Goal: Task Accomplishment & Management: Use online tool/utility

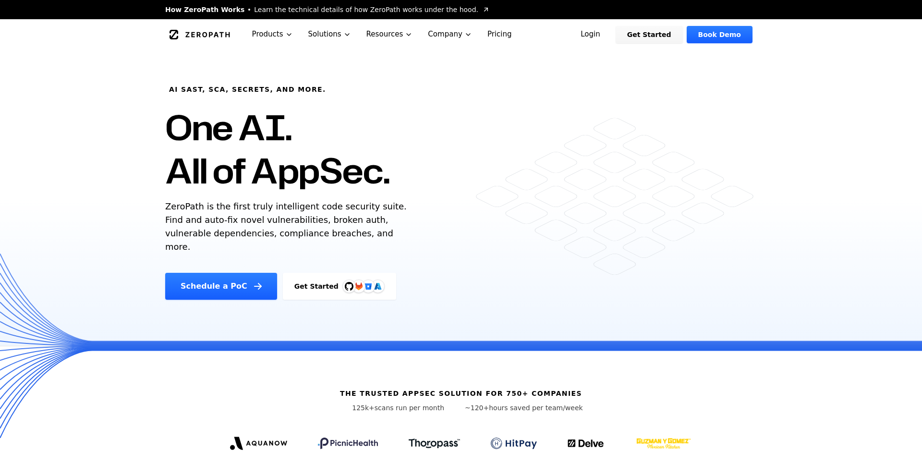
click at [303, 273] on link "Get Started" at bounding box center [339, 286] width 113 height 27
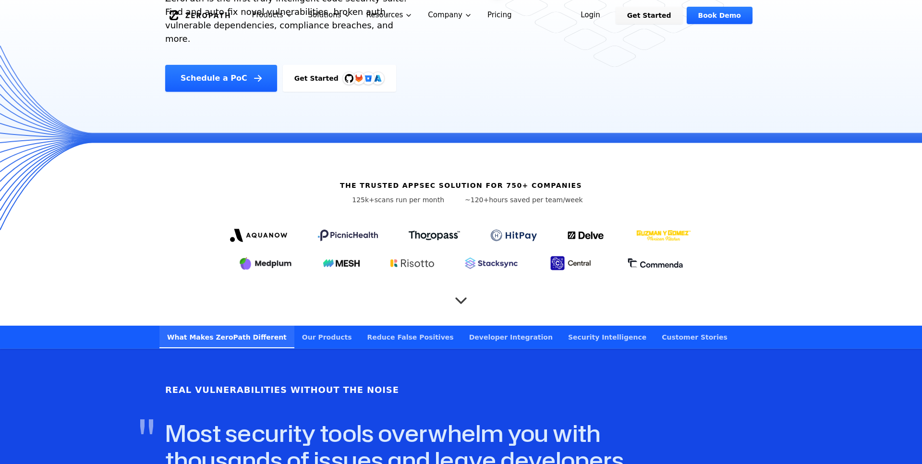
scroll to position [294, 0]
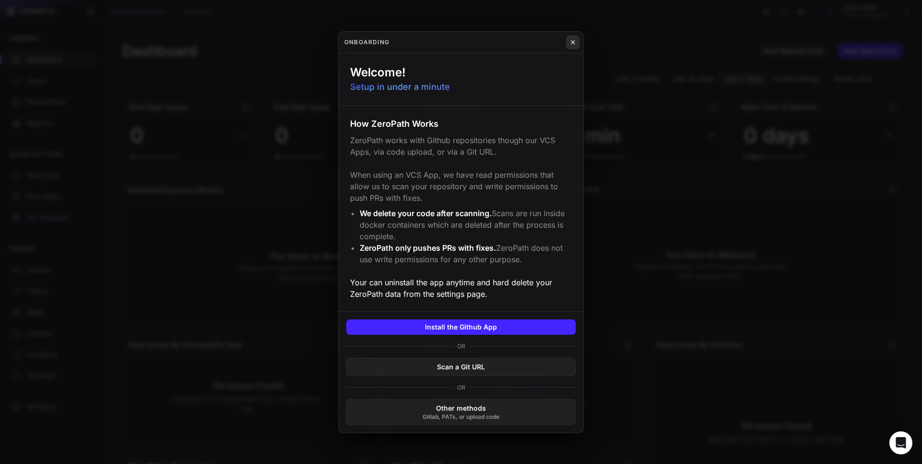
click at [575, 46] on icon at bounding box center [573, 42] width 7 height 8
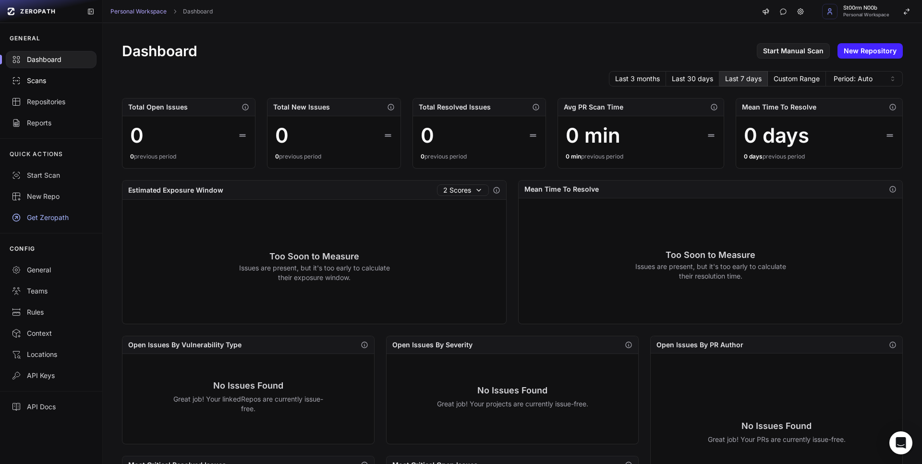
click at [38, 77] on div "Scans" at bounding box center [51, 81] width 79 height 10
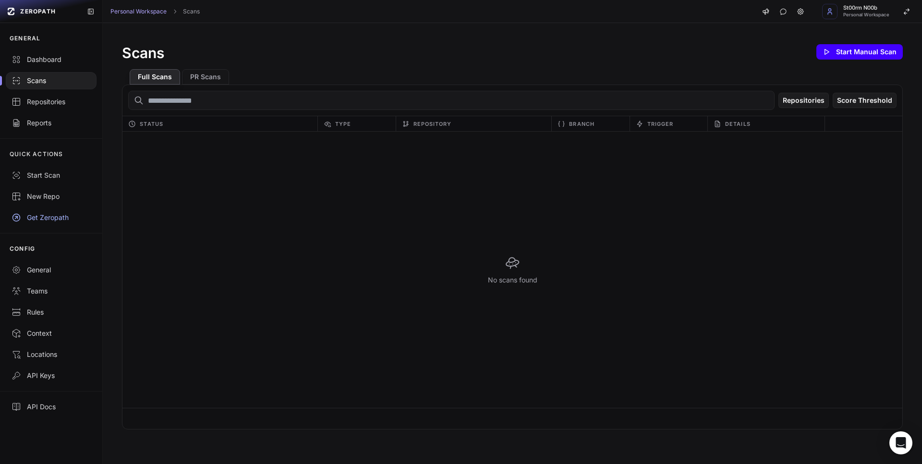
click at [879, 51] on button "Start Manual Scan" at bounding box center [860, 51] width 86 height 15
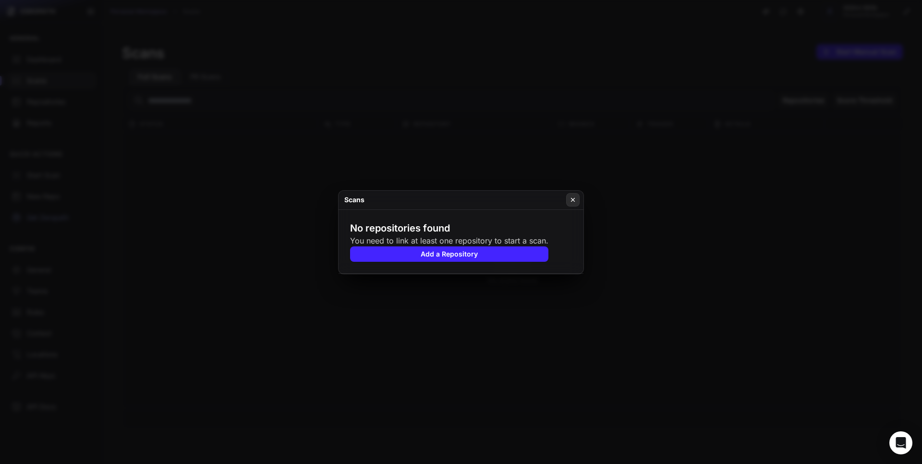
click at [576, 200] on icon at bounding box center [573, 200] width 7 height 8
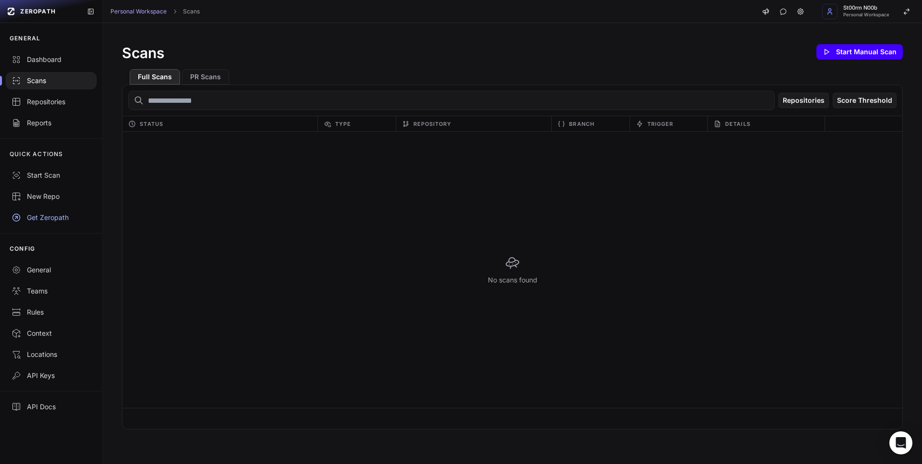
click at [880, 48] on button "Start Manual Scan" at bounding box center [860, 51] width 86 height 15
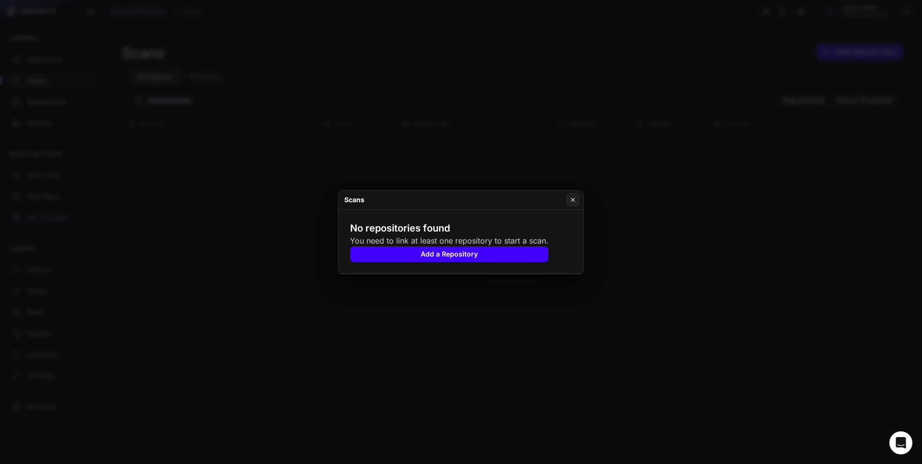
click at [453, 256] on button "Add a Repository" at bounding box center [449, 253] width 198 height 15
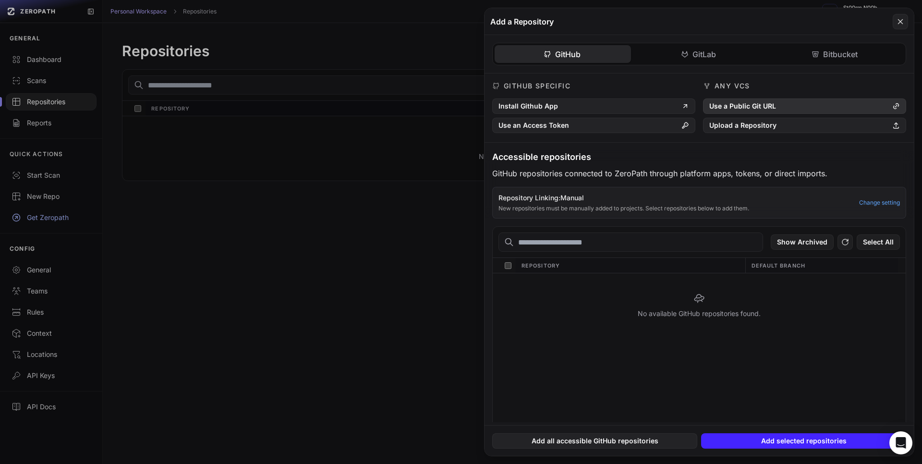
click at [782, 110] on button "Use a Public Git URL" at bounding box center [804, 105] width 203 height 15
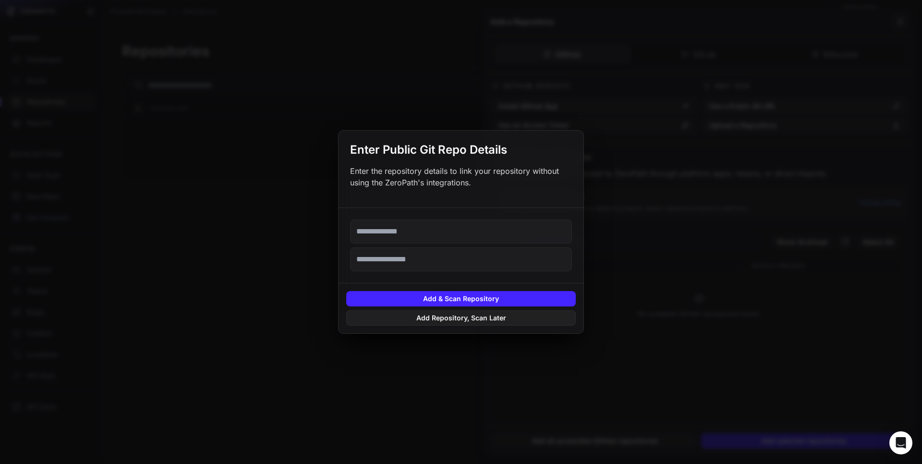
click at [402, 234] on input "text" at bounding box center [461, 231] width 222 height 24
click at [439, 228] on input "text" at bounding box center [461, 231] width 222 height 24
paste input "**********"
type input "**********"
click at [428, 264] on input "text" at bounding box center [461, 259] width 222 height 24
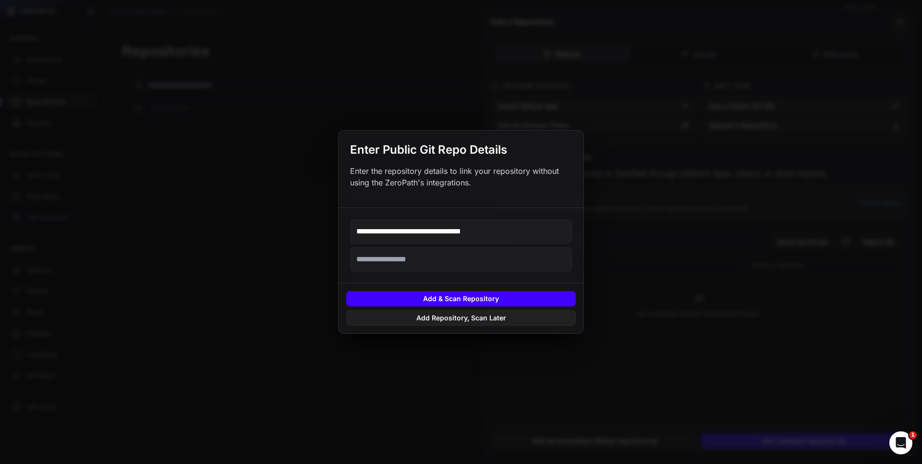
click at [467, 305] on button "Add & Scan Repository" at bounding box center [461, 298] width 230 height 15
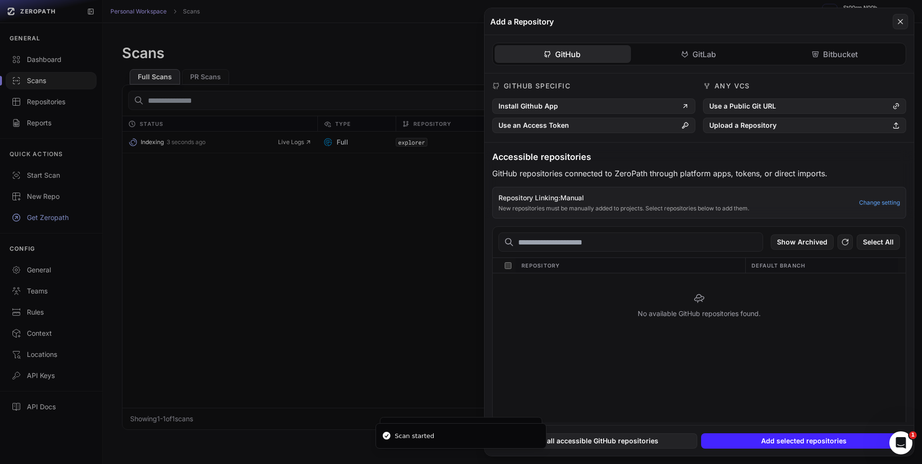
click at [183, 143] on button at bounding box center [461, 232] width 922 height 464
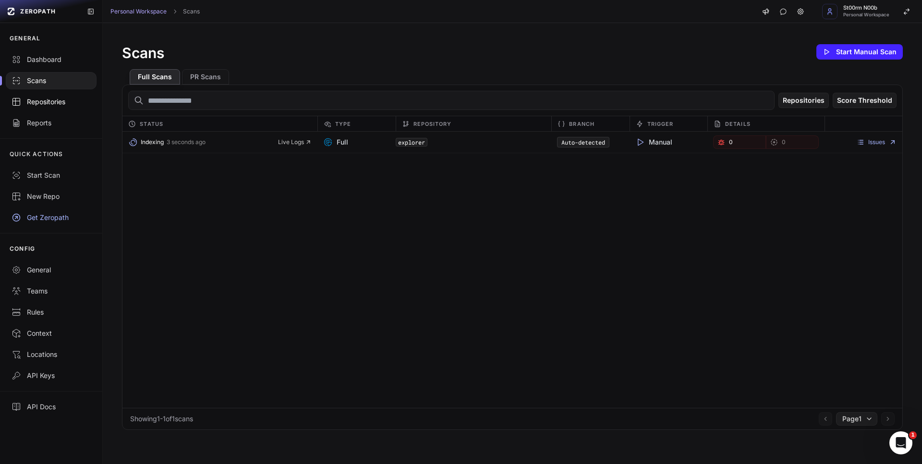
click at [59, 104] on div "Repositories" at bounding box center [51, 102] width 79 height 10
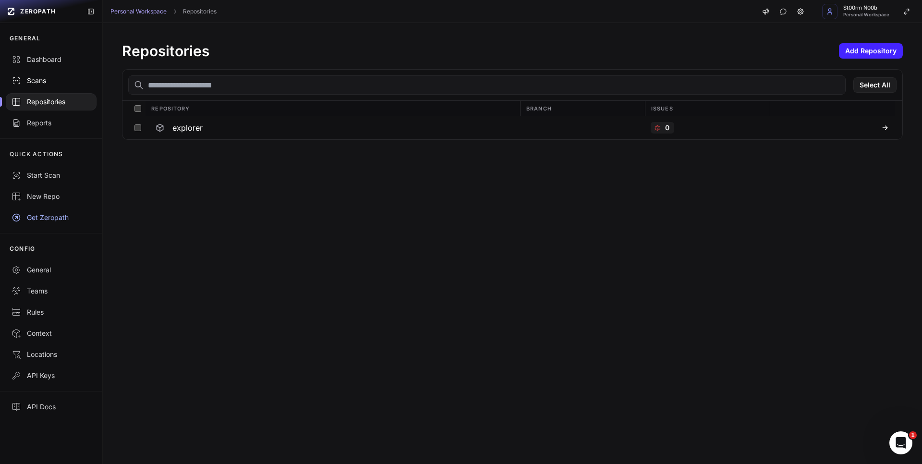
click at [45, 79] on div "Scans" at bounding box center [51, 81] width 79 height 10
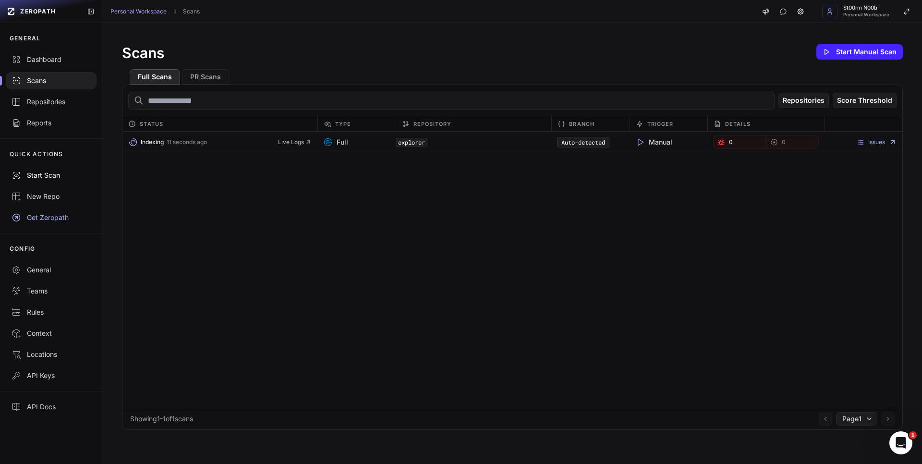
click at [59, 175] on div "Start Scan" at bounding box center [51, 176] width 79 height 10
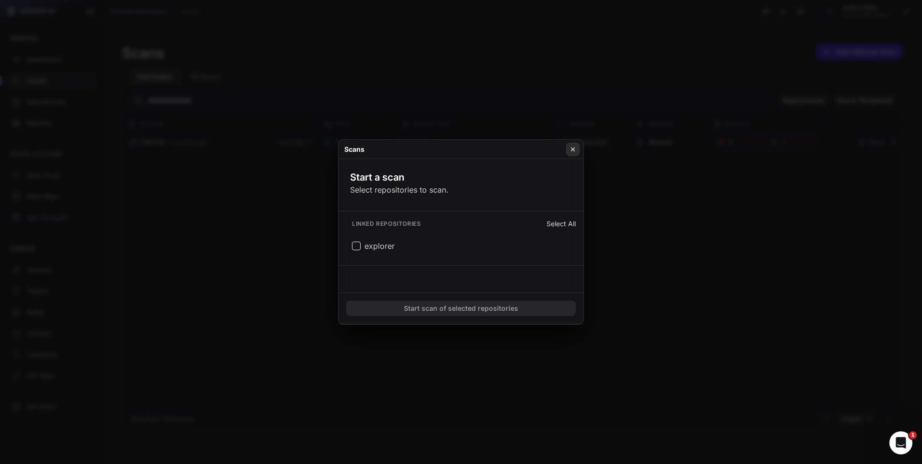
click at [570, 148] on icon at bounding box center [573, 150] width 7 height 8
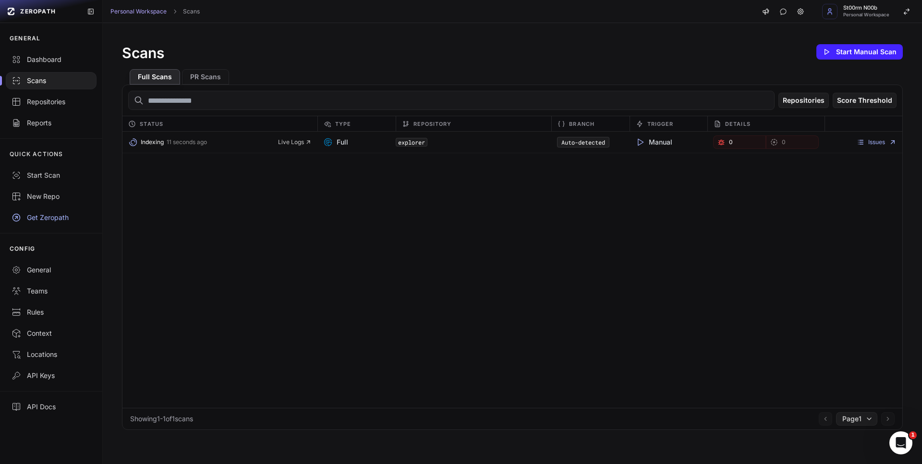
click at [232, 145] on button "Indexing 11 seconds ago" at bounding box center [203, 141] width 150 height 13
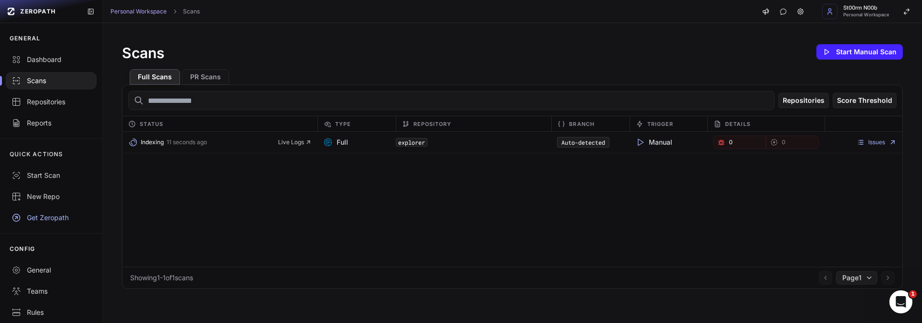
click at [570, 143] on code "Auto-detected" at bounding box center [583, 142] width 52 height 11
click at [877, 143] on link "Issues" at bounding box center [877, 142] width 40 height 8
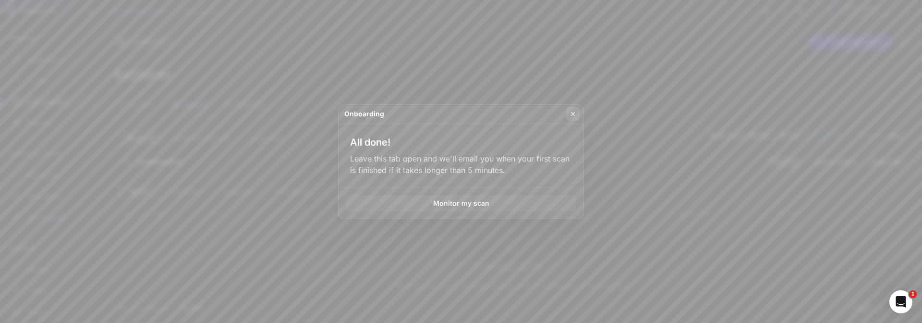
click at [571, 115] on icon at bounding box center [573, 114] width 7 height 8
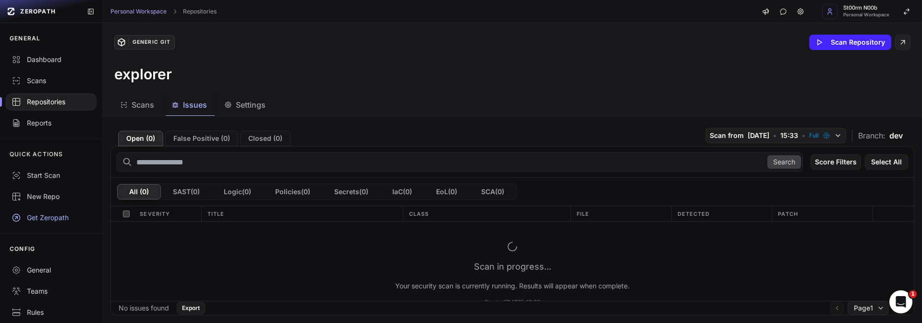
click at [904, 305] on icon "Open Intercom Messenger" at bounding box center [901, 302] width 16 height 16
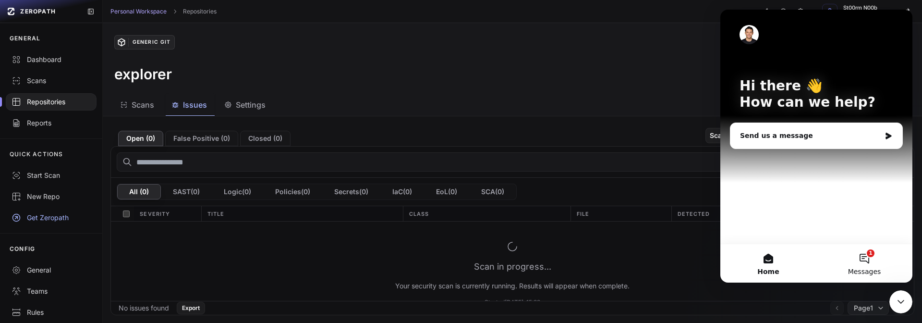
click at [861, 266] on button "1 Messages" at bounding box center [865, 263] width 96 height 38
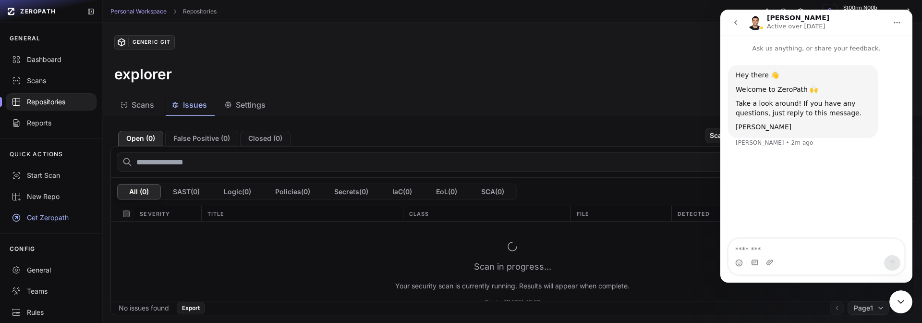
click at [843, 32] on nav "Etienne Active over 1w ago" at bounding box center [816, 23] width 192 height 26
click at [903, 298] on icon "Close Intercom Messenger" at bounding box center [901, 302] width 12 height 12
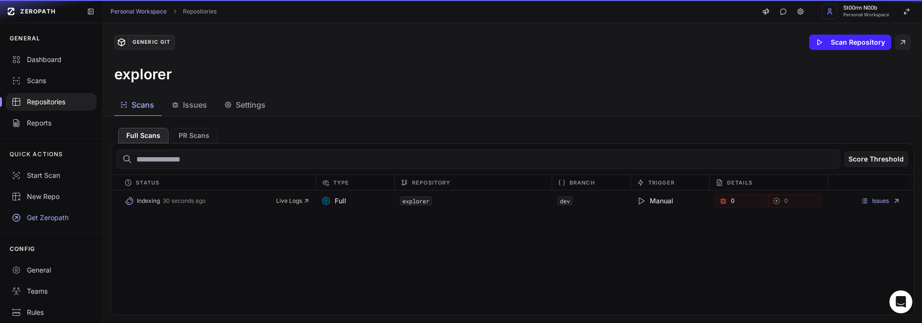
click at [141, 103] on span "Scans" at bounding box center [143, 105] width 23 height 12
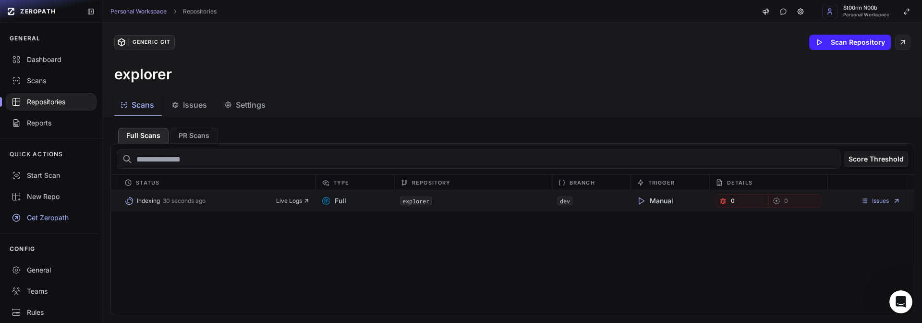
click at [225, 202] on button "Indexing 30 seconds ago" at bounding box center [200, 200] width 152 height 13
click at [294, 204] on span "Live Logs" at bounding box center [293, 201] width 34 height 8
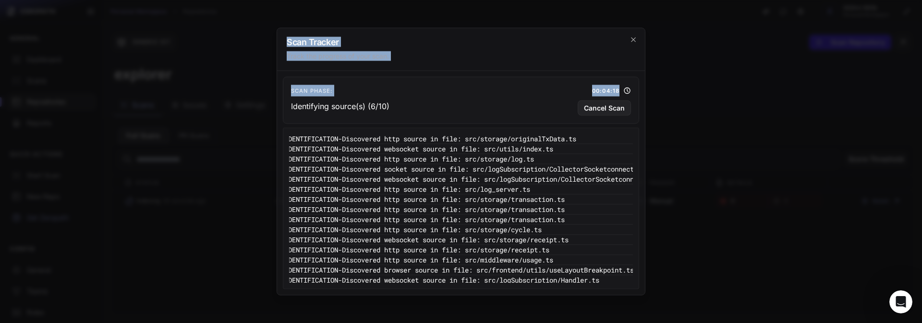
scroll to position [0, 150]
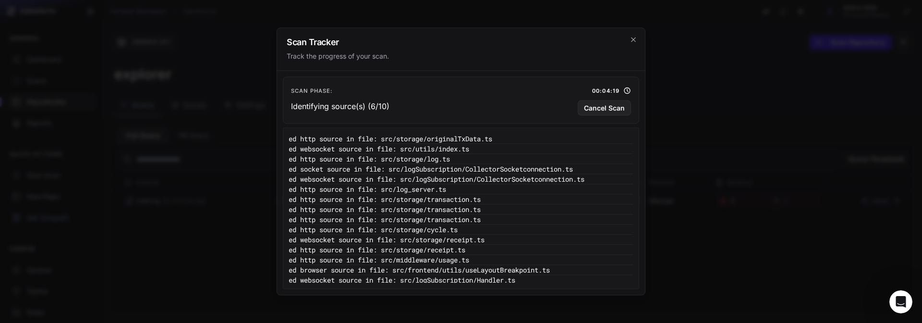
drag, startPoint x: 519, startPoint y: 200, endPoint x: 543, endPoint y: 194, distance: 24.9
click at [543, 195] on pre "15:37:35 - SOURCE_IDENTIFICATION - Discovered http source in file: src/storage/…" at bounding box center [413, 200] width 549 height 10
click at [542, 193] on pre "15:37:35 - SOURCE_IDENTIFICATION - Discovered http source in file: src/log_serv…" at bounding box center [413, 189] width 549 height 10
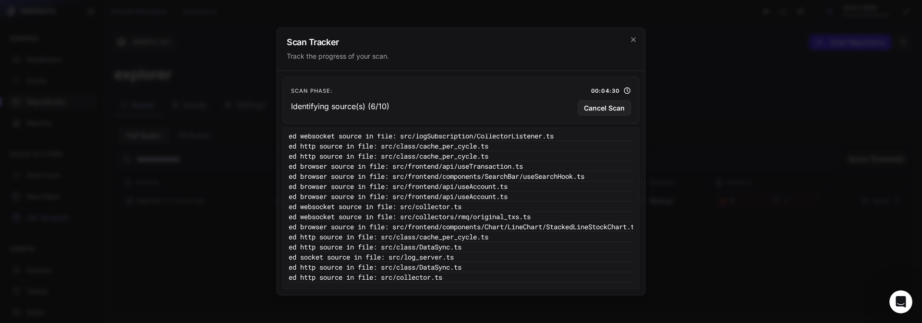
scroll to position [860, 150]
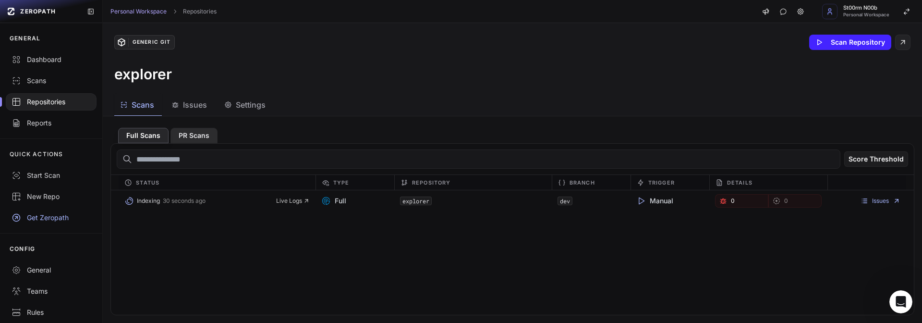
click at [195, 140] on button "PR Scans" at bounding box center [194, 135] width 47 height 15
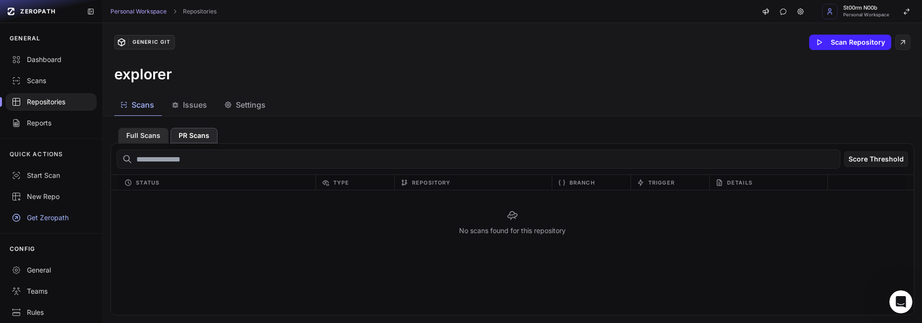
click at [145, 139] on button "Full Scans" at bounding box center [143, 135] width 50 height 15
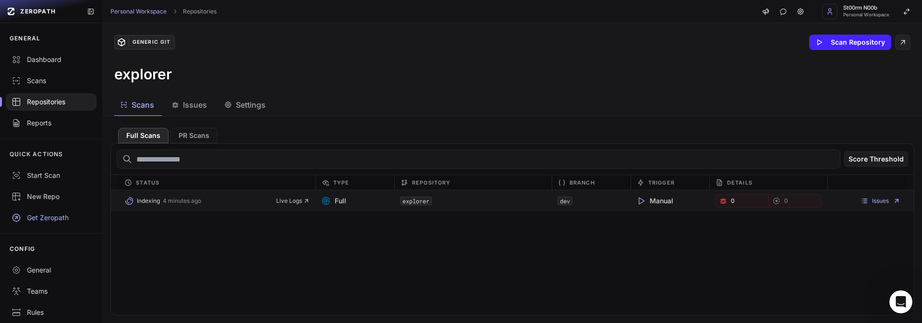
click at [645, 200] on icon at bounding box center [641, 201] width 10 height 10
click at [878, 206] on div "Issues" at bounding box center [867, 200] width 79 height 13
click at [884, 203] on link "Issues" at bounding box center [881, 201] width 40 height 8
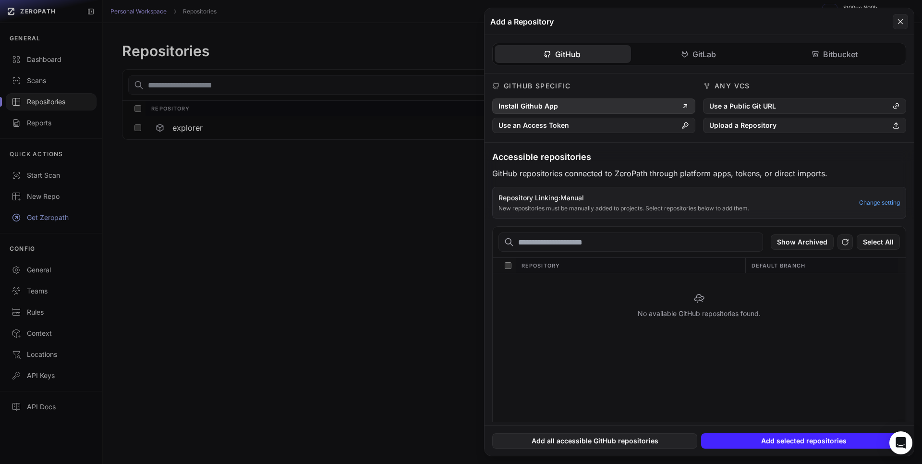
click at [565, 113] on button "Install Github App" at bounding box center [593, 105] width 203 height 15
click at [738, 108] on button "Use a Public Git URL" at bounding box center [804, 105] width 203 height 15
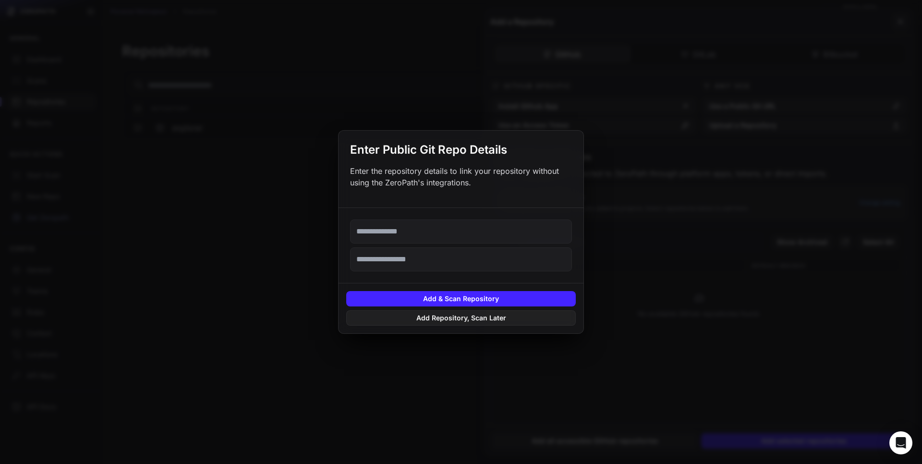
click at [459, 233] on input "text" at bounding box center [461, 231] width 222 height 24
paste input "**********"
type input "**********"
click at [456, 296] on button "Add & Scan Repository" at bounding box center [461, 298] width 230 height 15
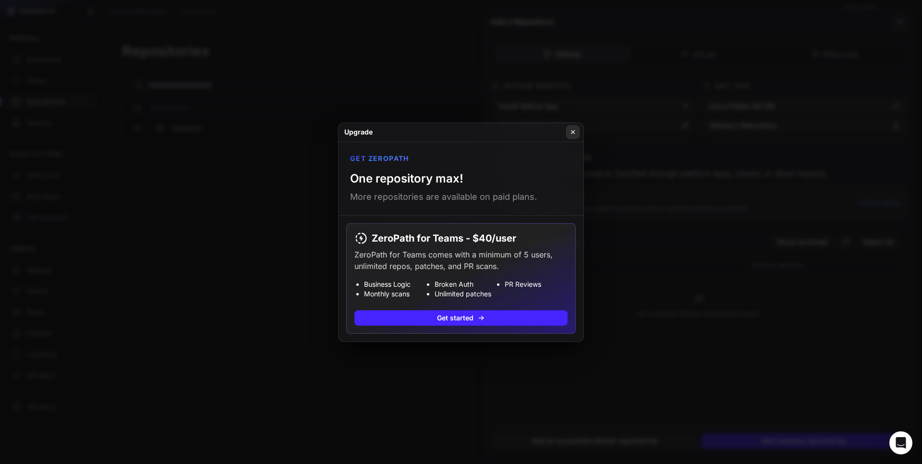
click at [575, 126] on button at bounding box center [572, 131] width 13 height 13
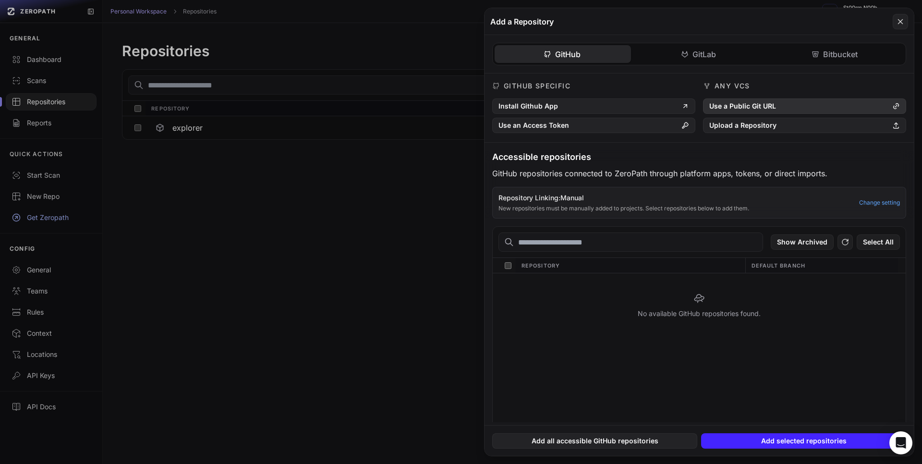
click at [740, 108] on button "Use a Public Git URL" at bounding box center [804, 105] width 203 height 15
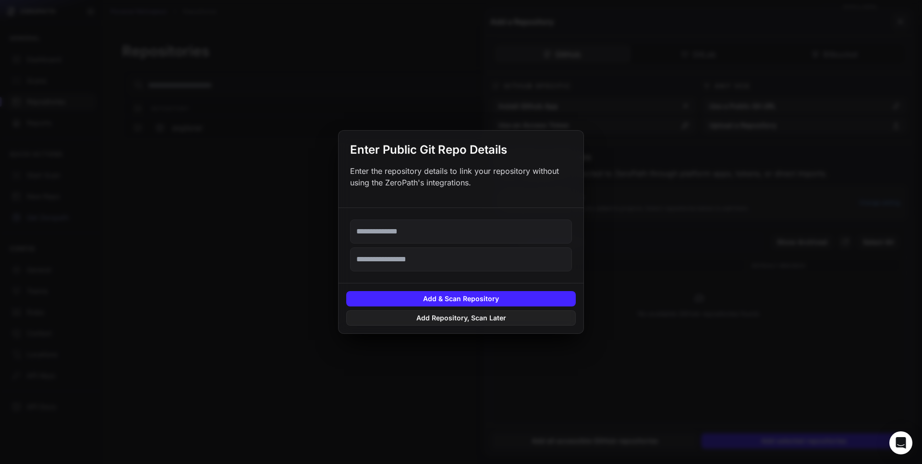
click at [466, 234] on input "text" at bounding box center [461, 231] width 222 height 24
paste input "**********"
type input "**********"
click at [397, 251] on input "text" at bounding box center [461, 259] width 222 height 24
click at [463, 322] on button "Add Repository, Scan Later" at bounding box center [461, 317] width 230 height 15
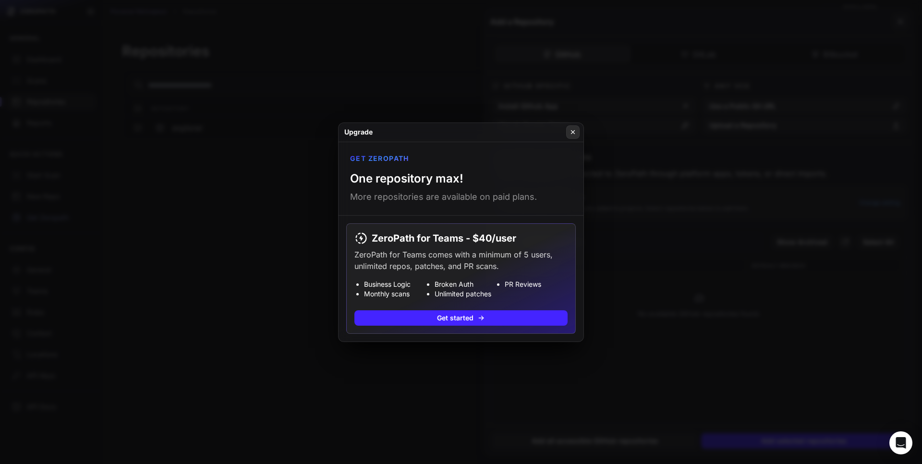
click at [572, 130] on icon at bounding box center [573, 132] width 7 height 8
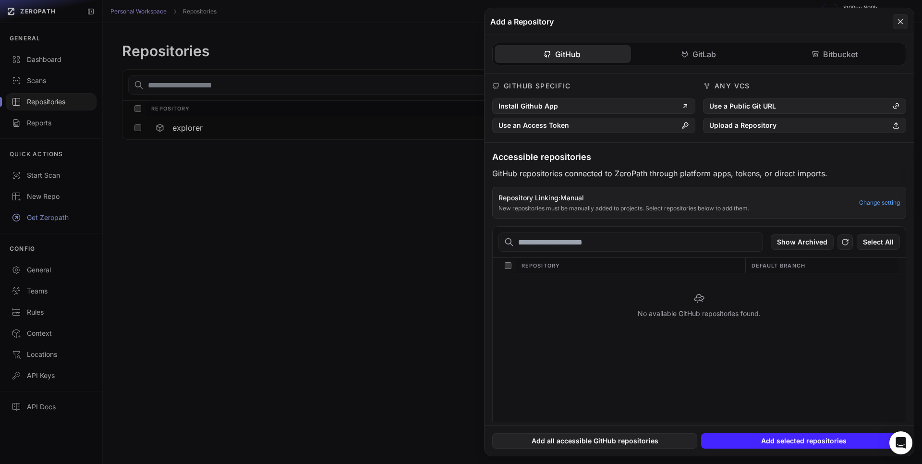
click at [739, 43] on div "GitHub GitLab Bitbucket" at bounding box center [699, 54] width 414 height 23
click at [558, 54] on button "GitHub" at bounding box center [563, 54] width 136 height 18
click at [898, 19] on icon at bounding box center [900, 22] width 9 height 12
